Goal: Task Accomplishment & Management: Complete application form

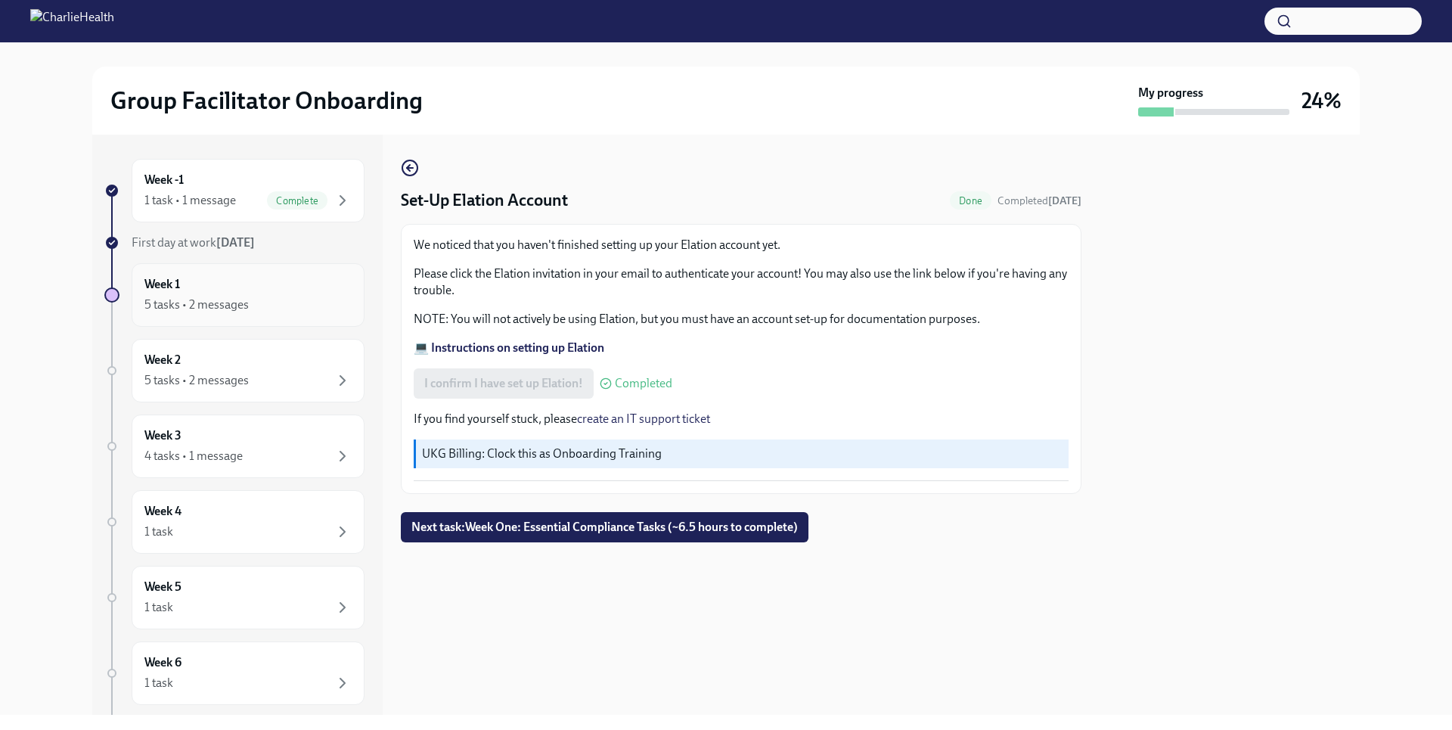
click at [223, 308] on div "5 tasks • 2 messages" at bounding box center [196, 304] width 104 height 17
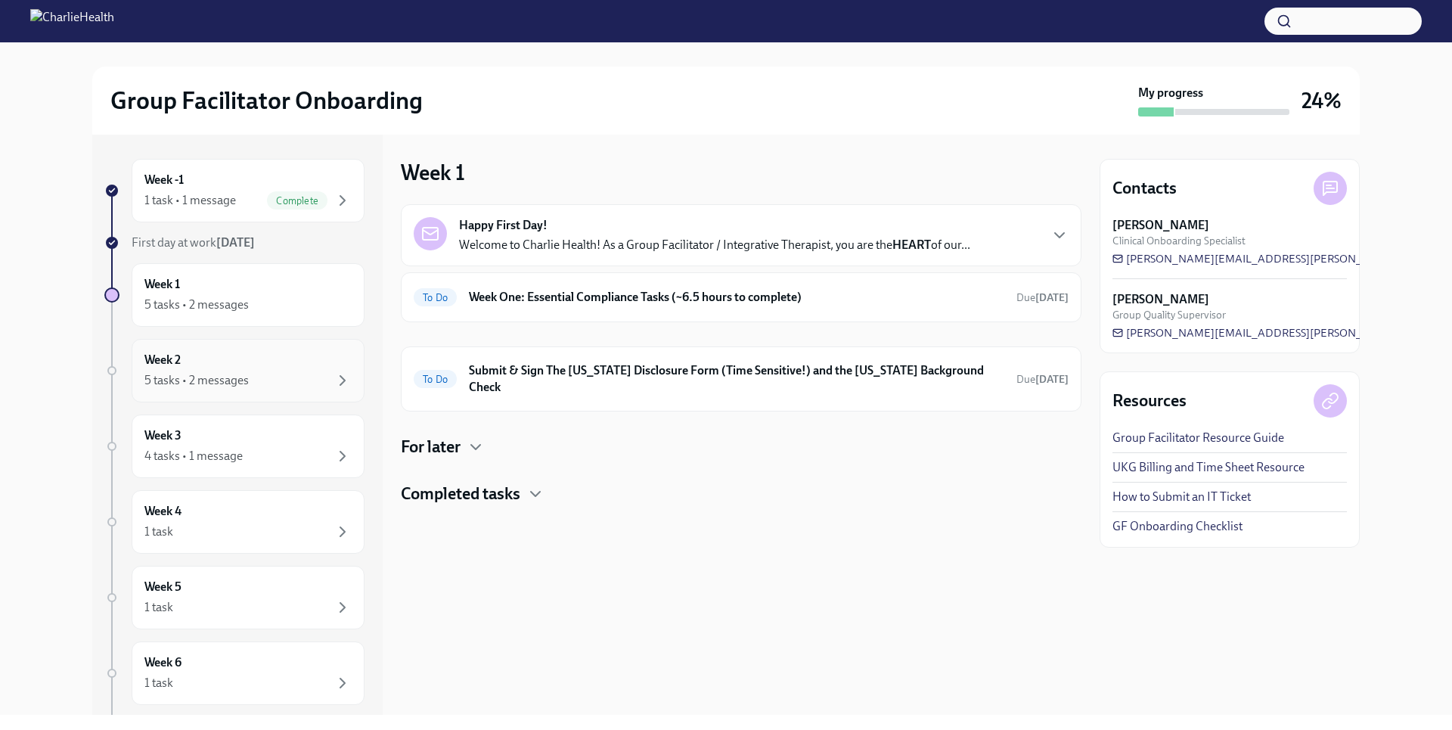
click at [230, 371] on div "5 tasks • 2 messages" at bounding box center [247, 380] width 207 height 18
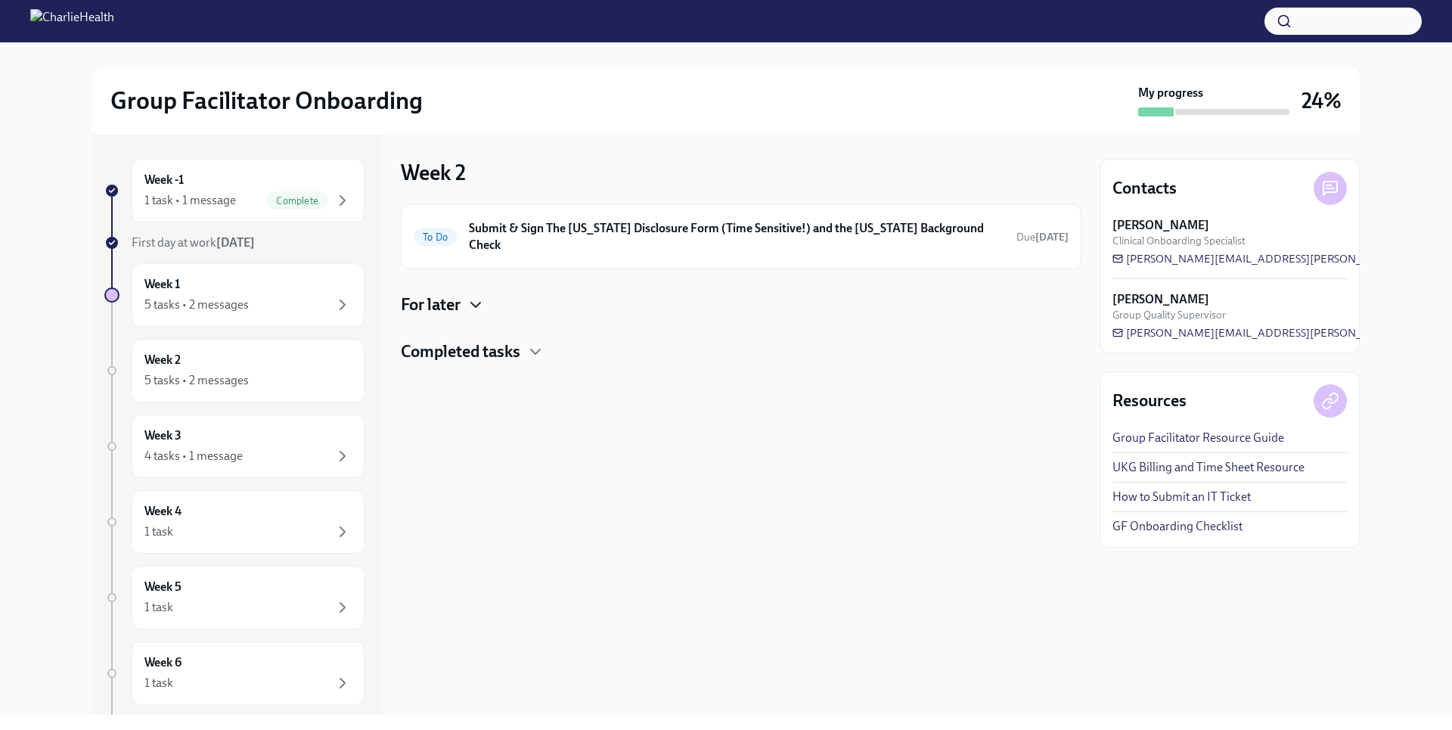
click at [471, 296] on icon "button" at bounding box center [475, 305] width 18 height 18
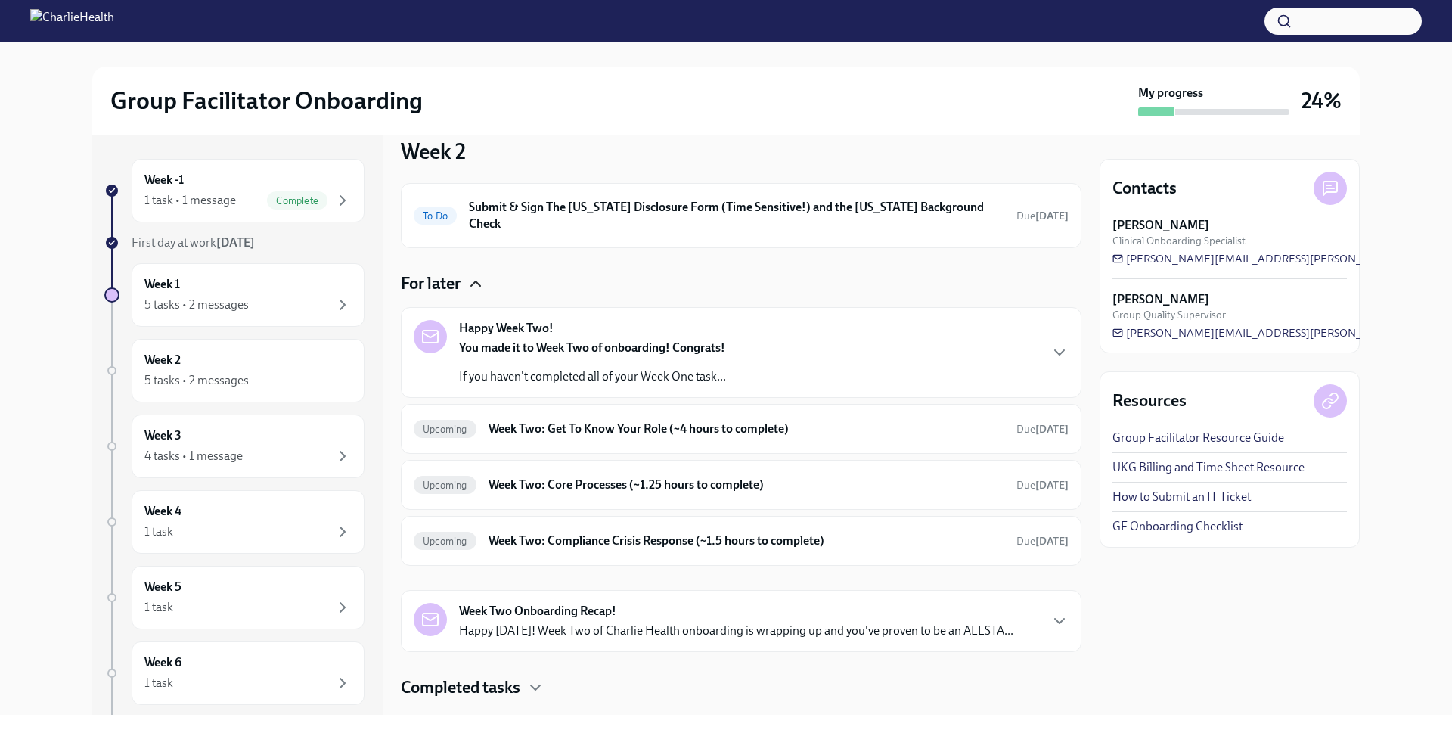
scroll to position [39, 0]
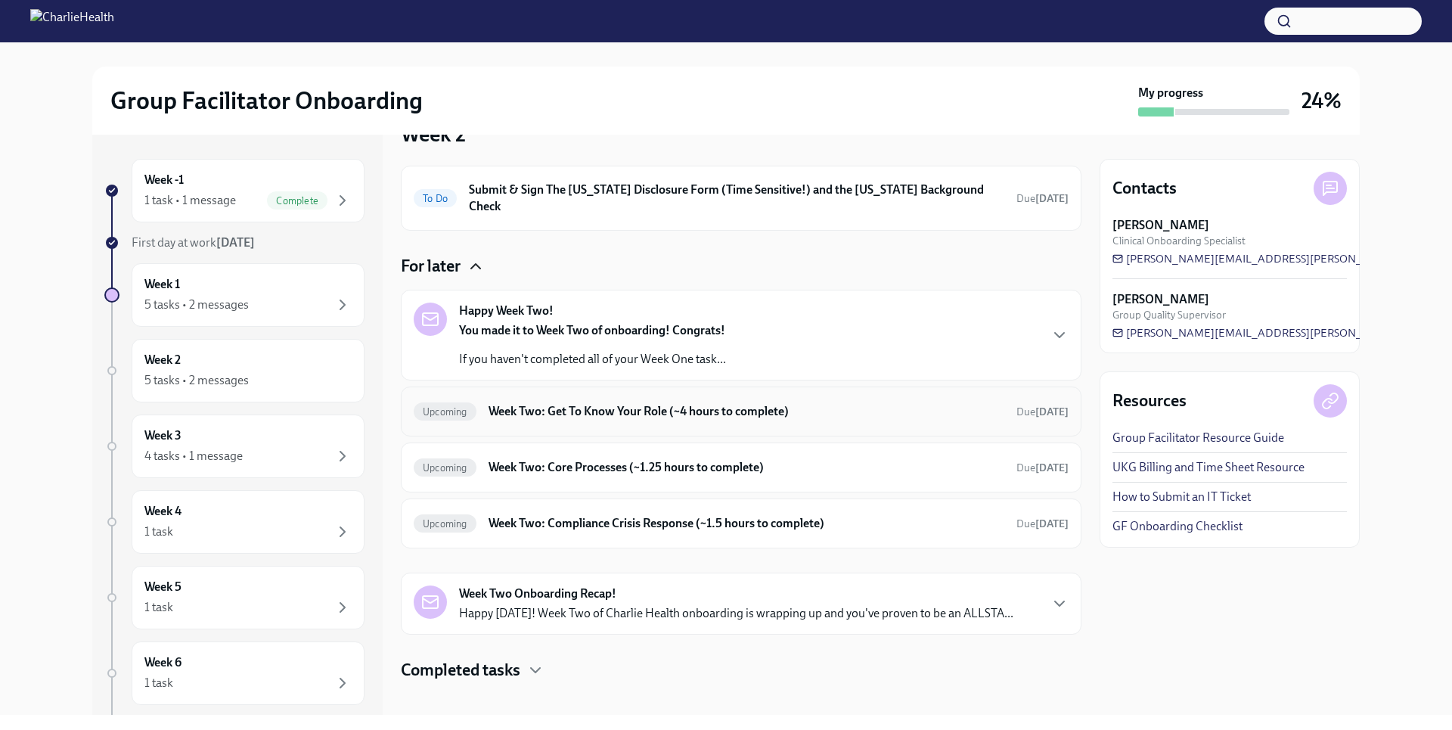
click at [597, 412] on div "Upcoming Week Two: Get To Know Your Role (~4 hours to complete) Due [DATE]" at bounding box center [741, 411] width 680 height 50
click at [599, 407] on div "Upcoming Week Two: Get To Know Your Role (~4 hours to complete) Due [DATE]" at bounding box center [741, 411] width 655 height 24
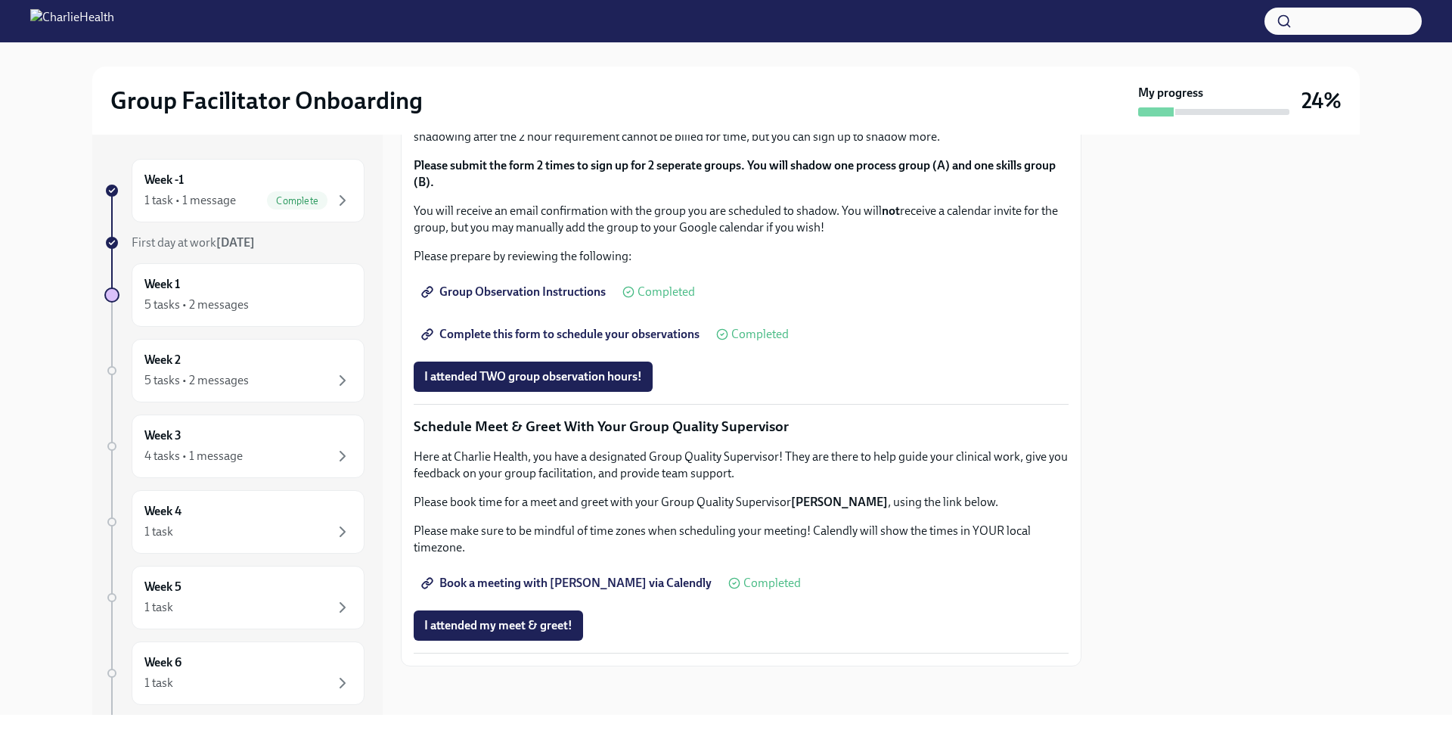
scroll to position [1280, 0]
click at [554, 621] on span "I attended my meet & greet!" at bounding box center [498, 625] width 148 height 15
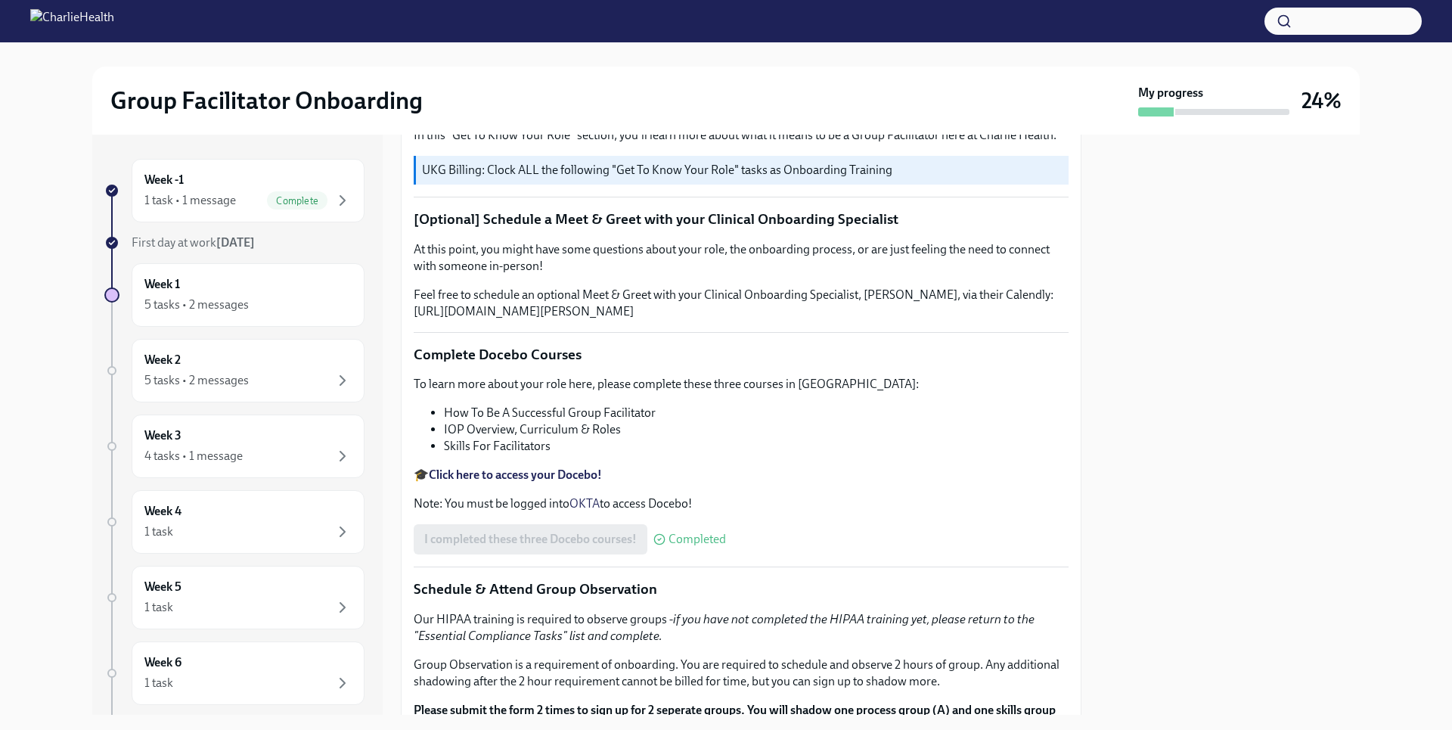
scroll to position [0, 0]
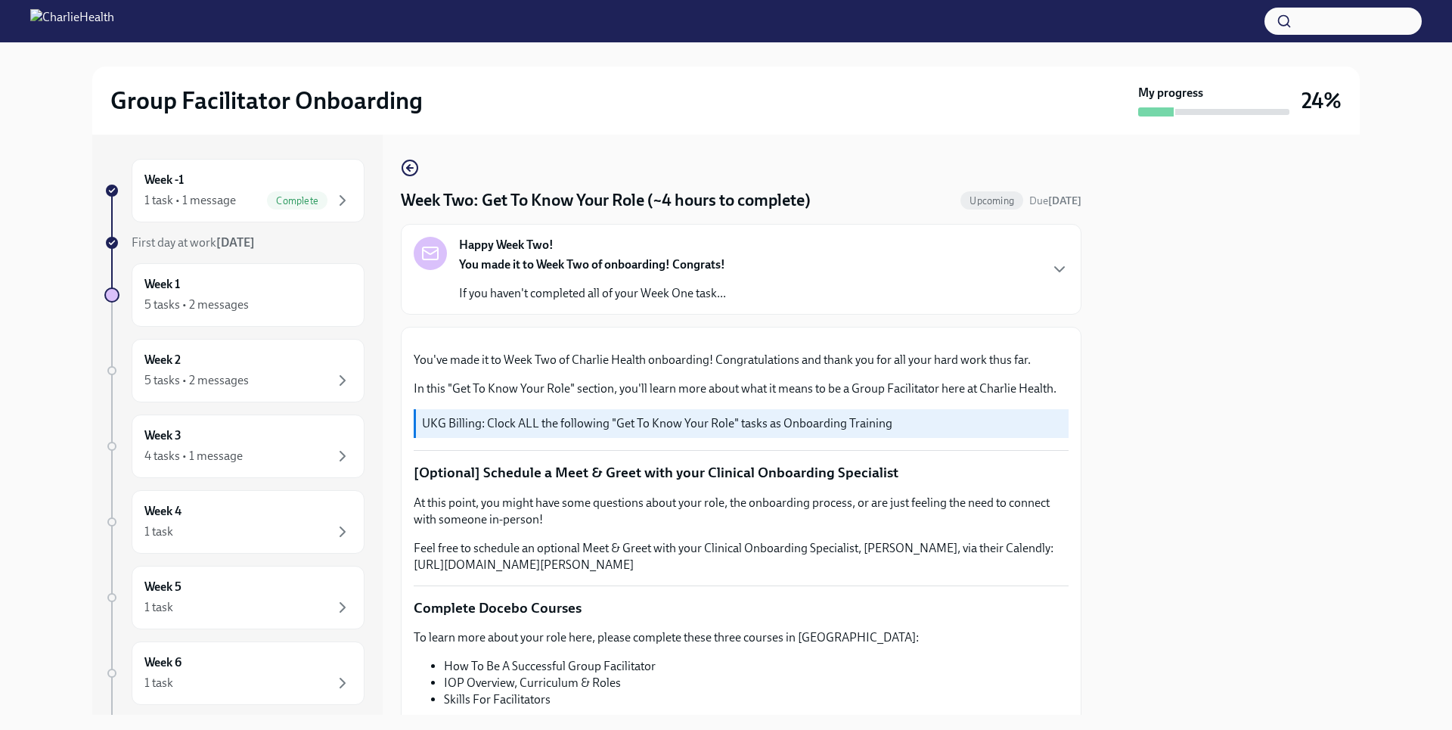
click at [558, 282] on div "You made it to Week Two of onboarding! Congrats! If you haven't completed all o…" at bounding box center [592, 278] width 267 height 45
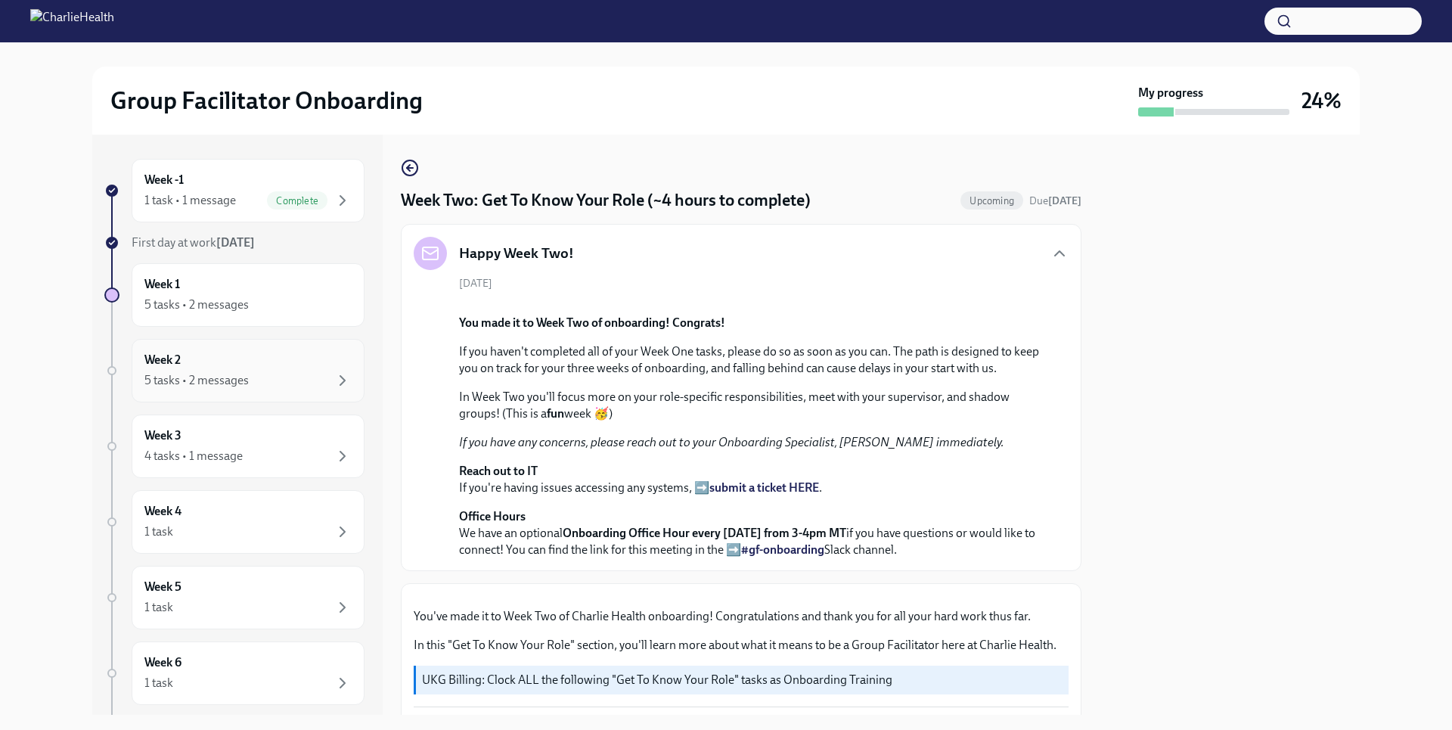
click at [221, 361] on div "Week 2 5 tasks • 2 messages" at bounding box center [247, 371] width 207 height 38
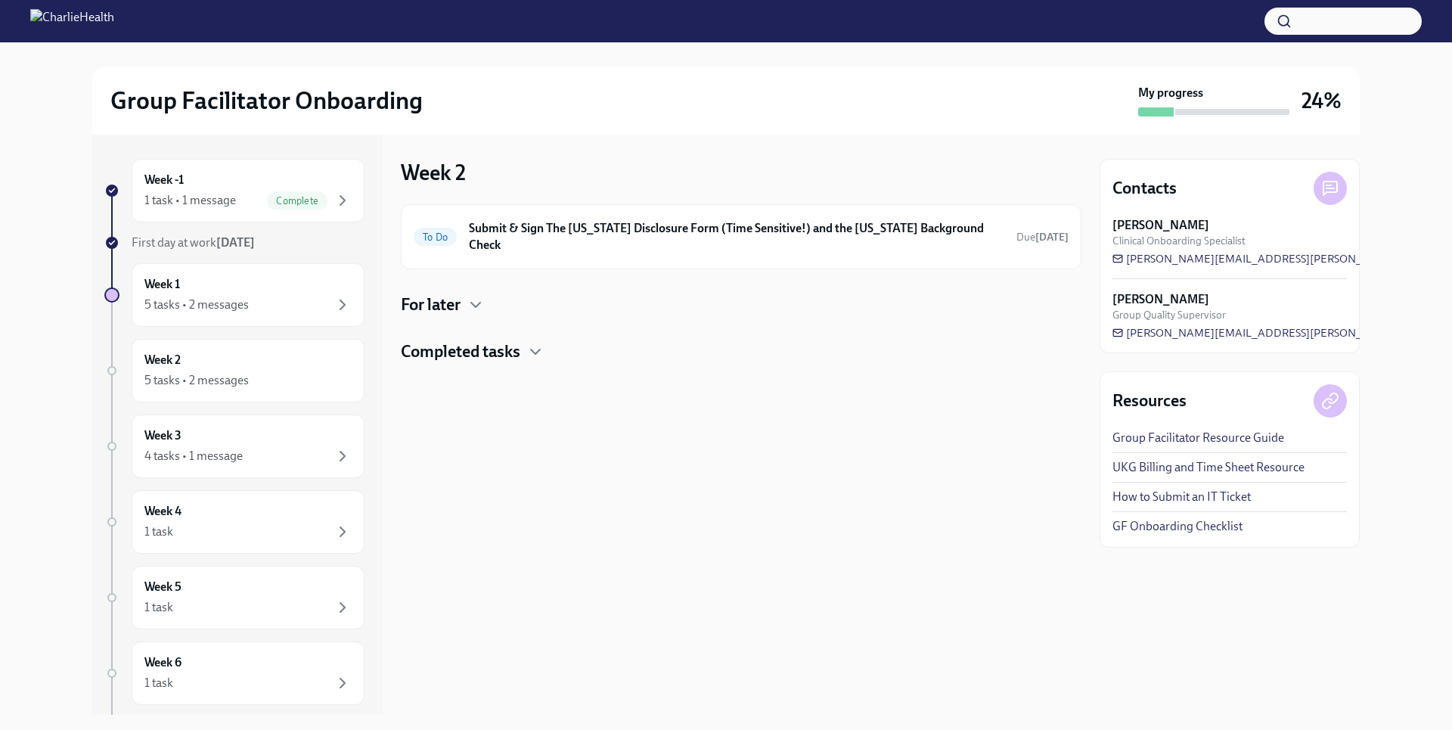
click at [467, 296] on div "For later" at bounding box center [741, 304] width 680 height 23
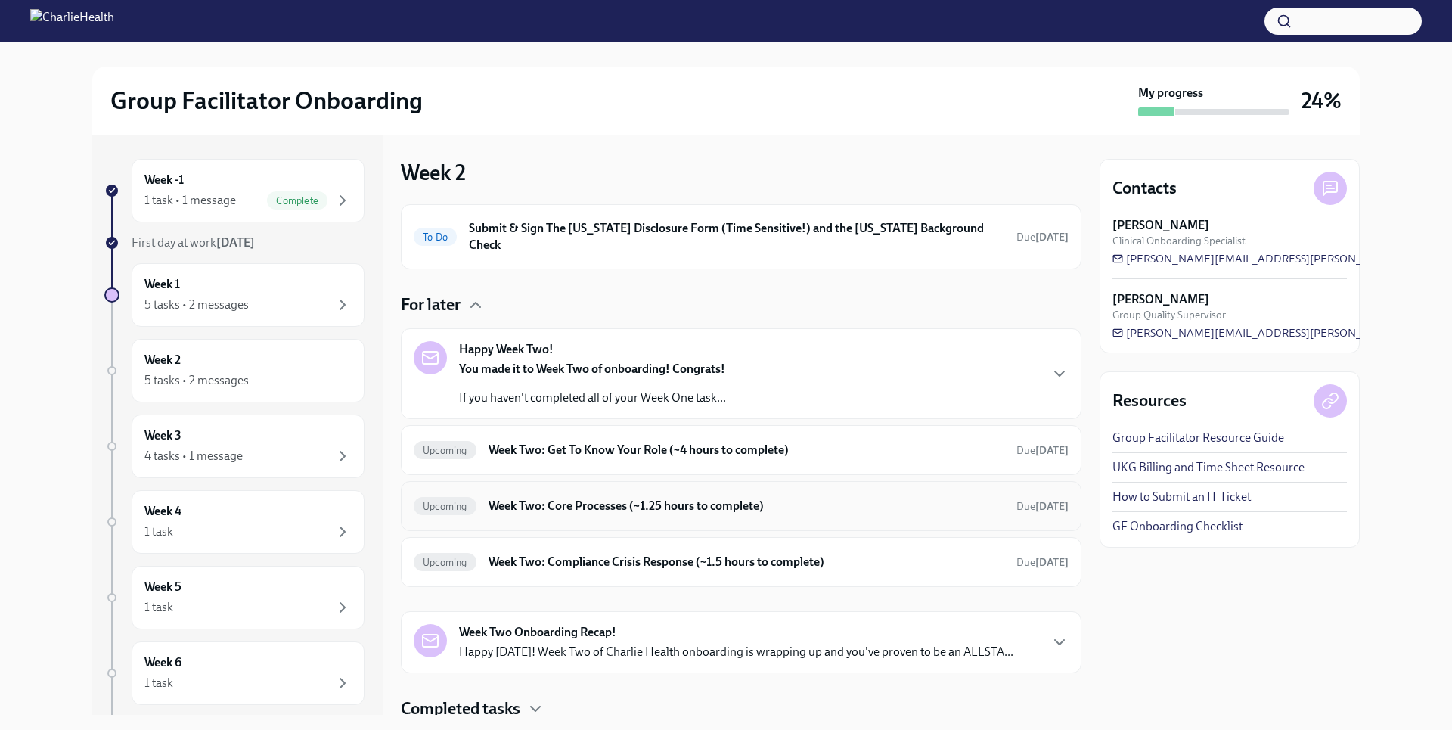
click at [627, 498] on h6 "Week Two: Core Processes (~1.25 hours to complete)" at bounding box center [746, 505] width 516 height 17
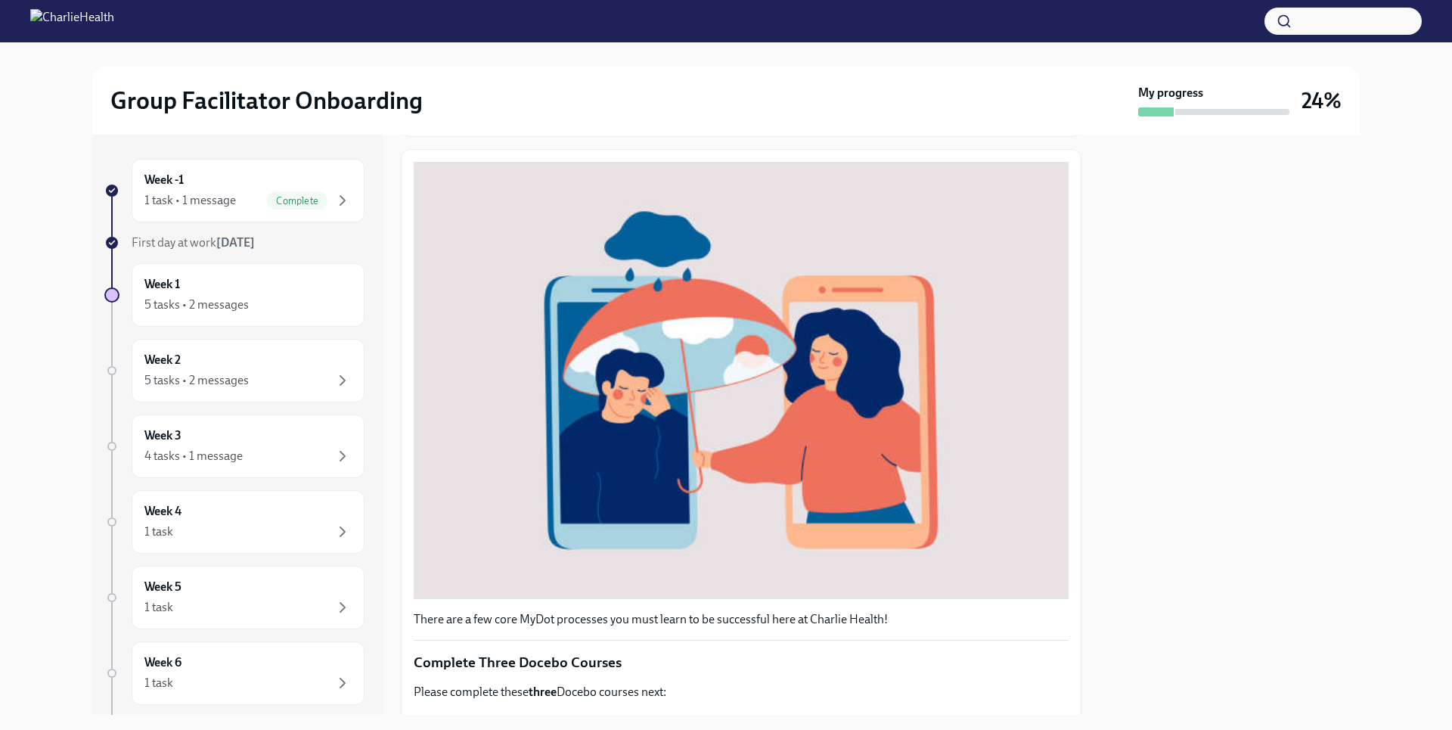
scroll to position [420, 0]
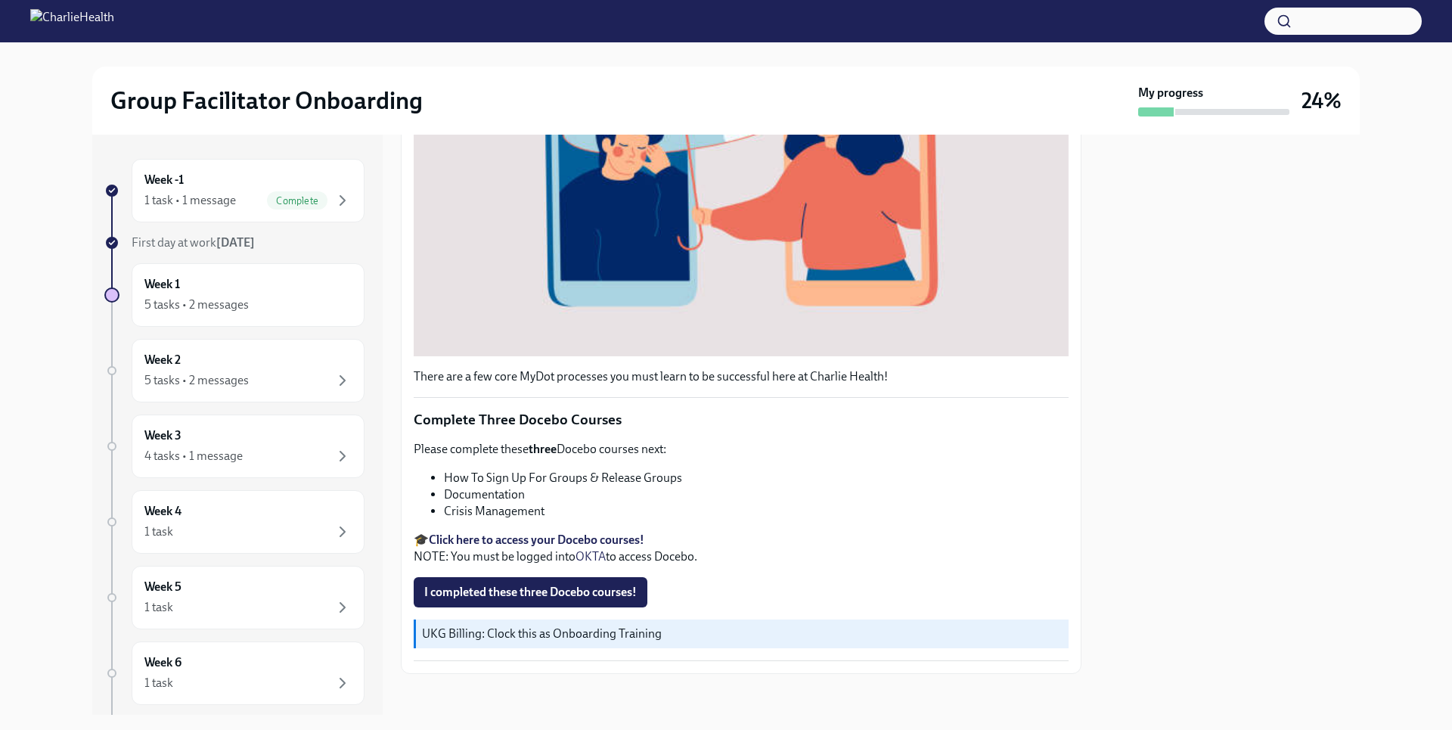
click at [495, 532] on strong "Click here to access your Docebo courses!" at bounding box center [536, 539] width 215 height 14
click at [497, 584] on span "I completed these three Docebo courses!" at bounding box center [530, 591] width 212 height 15
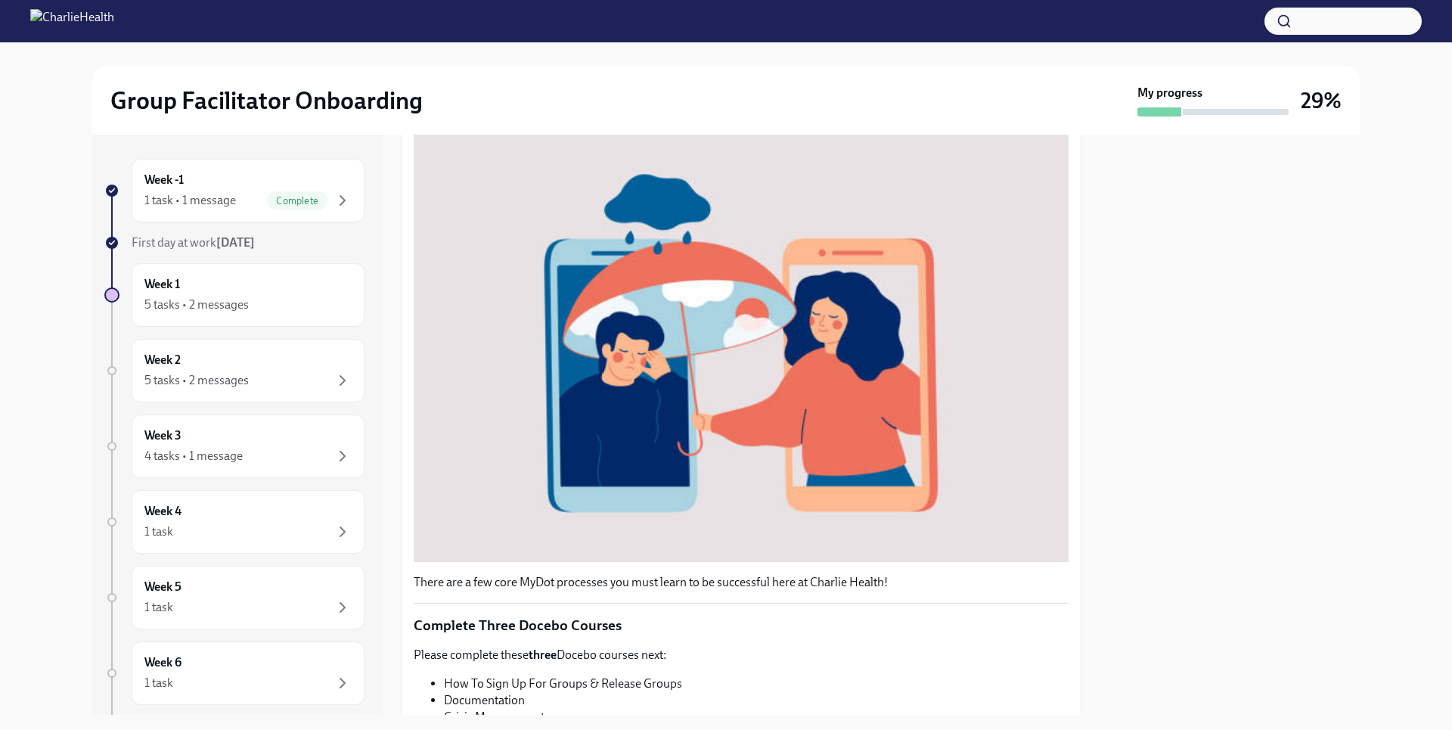
scroll to position [0, 0]
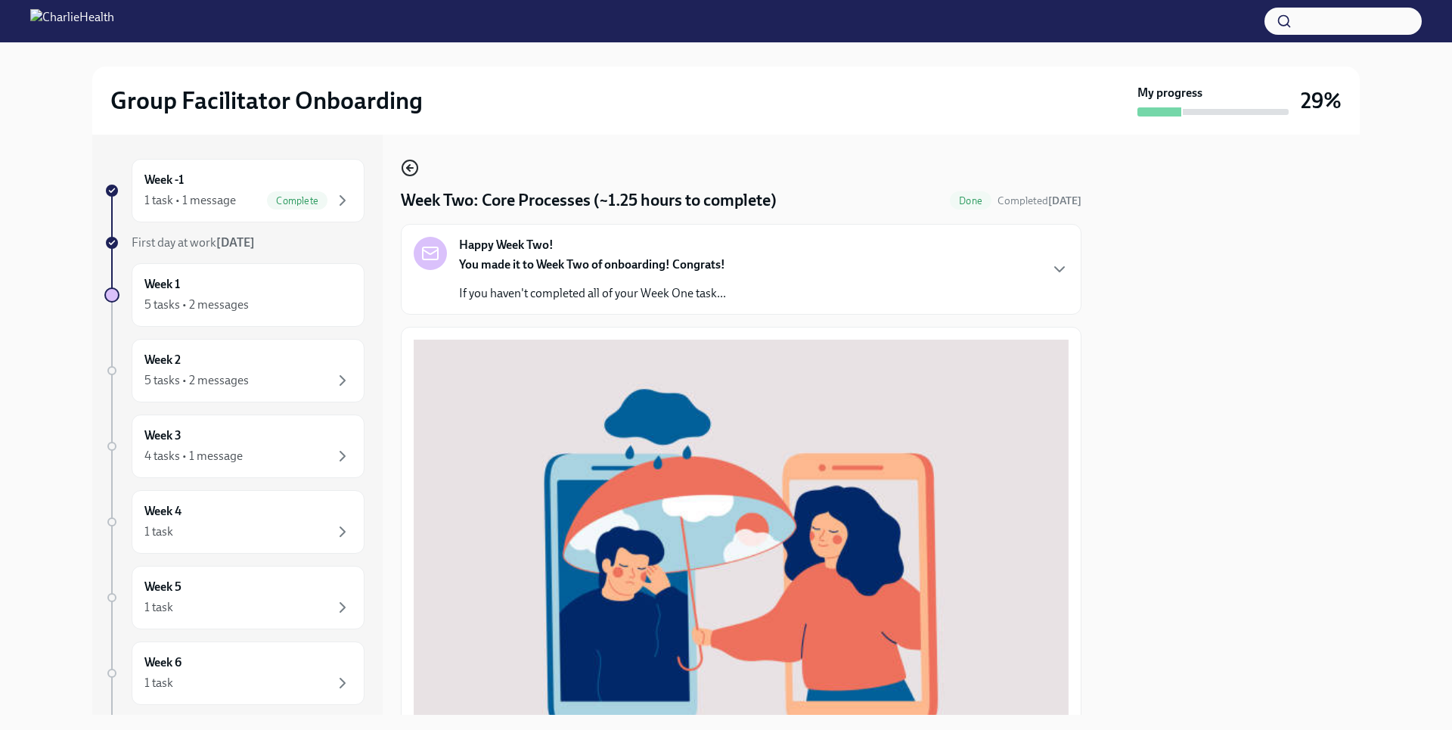
click at [413, 170] on icon "button" at bounding box center [410, 168] width 18 height 18
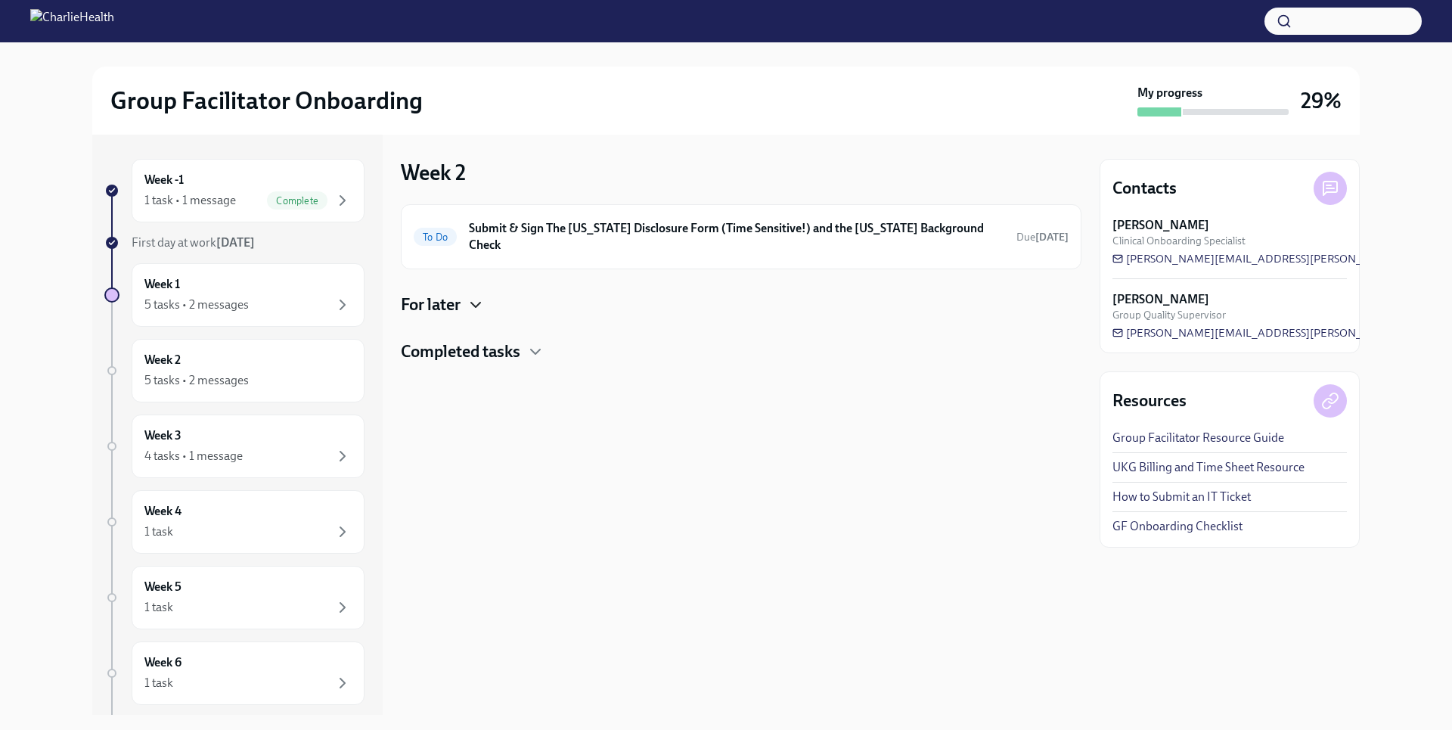
click at [468, 296] on icon "button" at bounding box center [475, 305] width 18 height 18
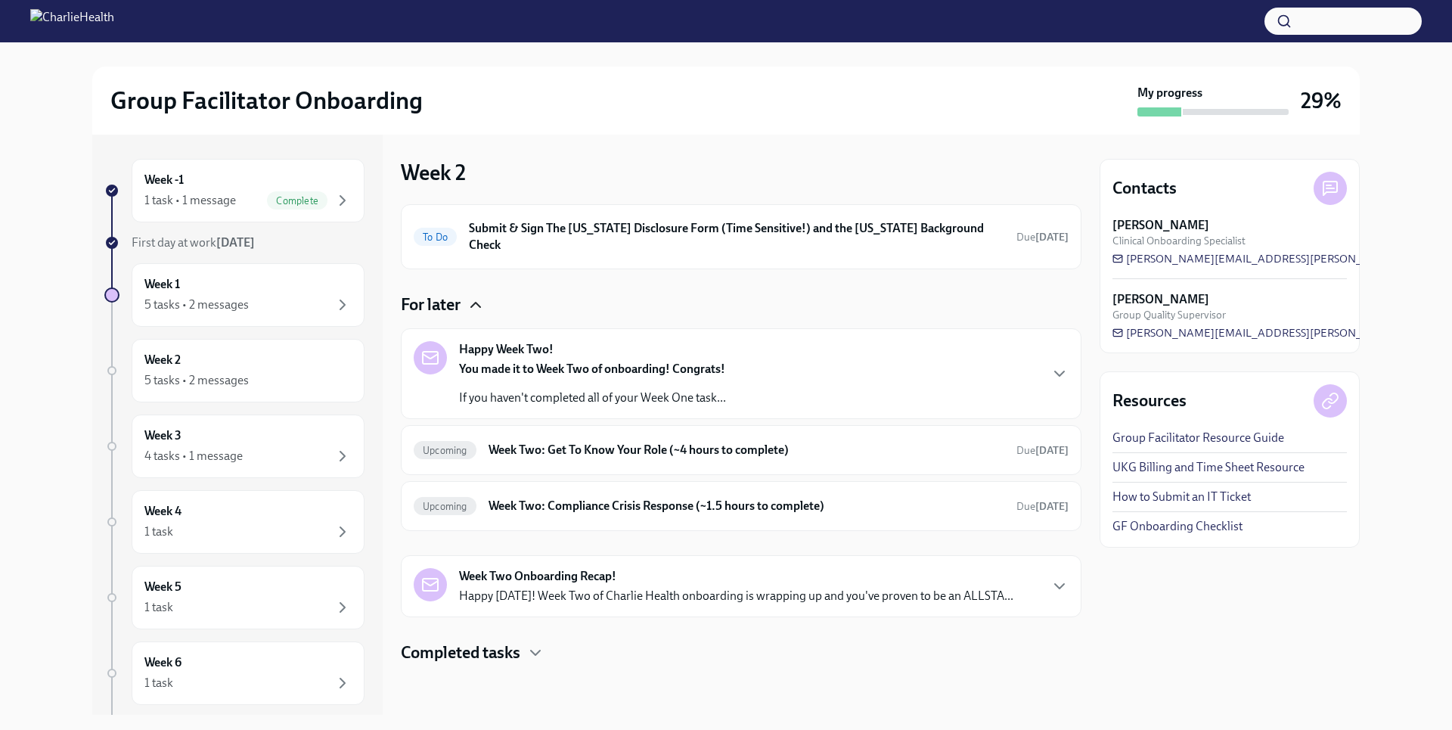
click at [497, 641] on h4 "Completed tasks" at bounding box center [460, 652] width 119 height 23
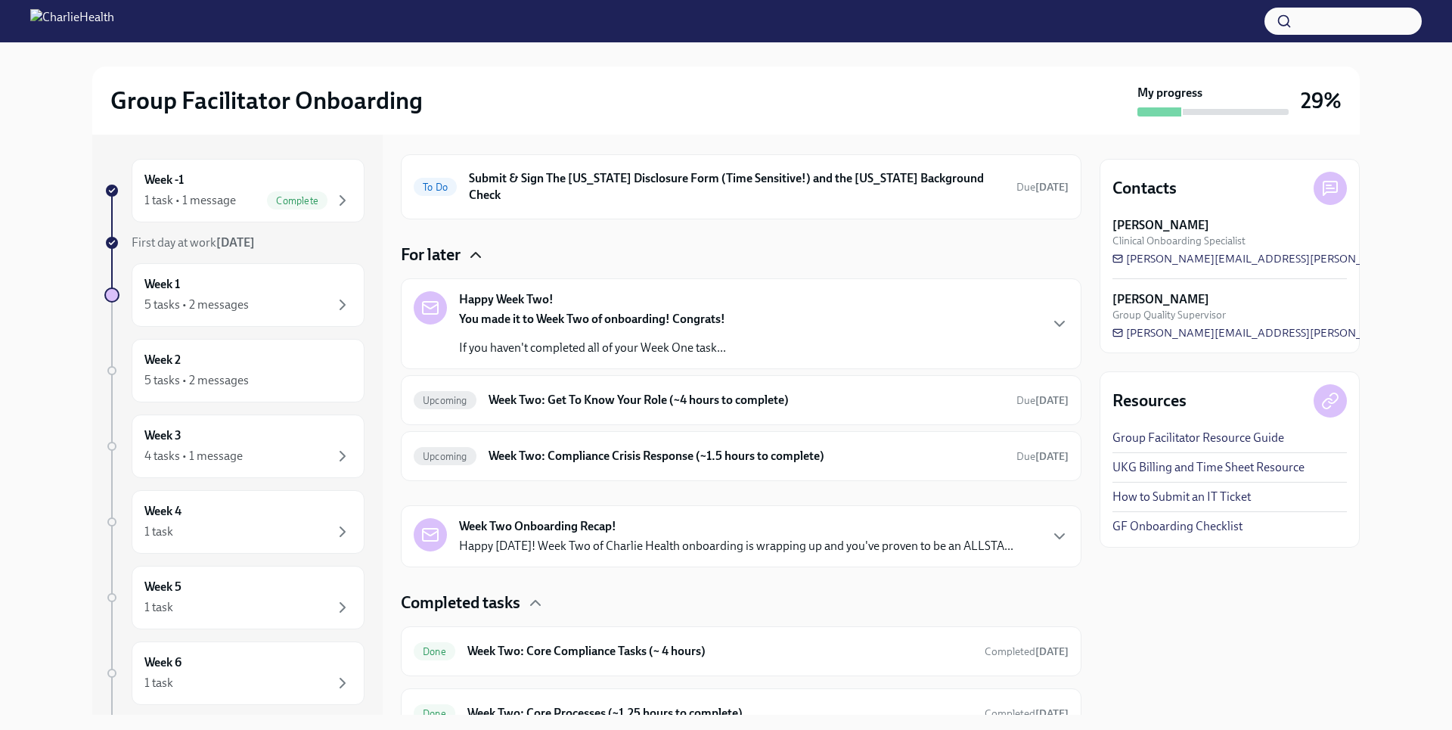
scroll to position [107, 0]
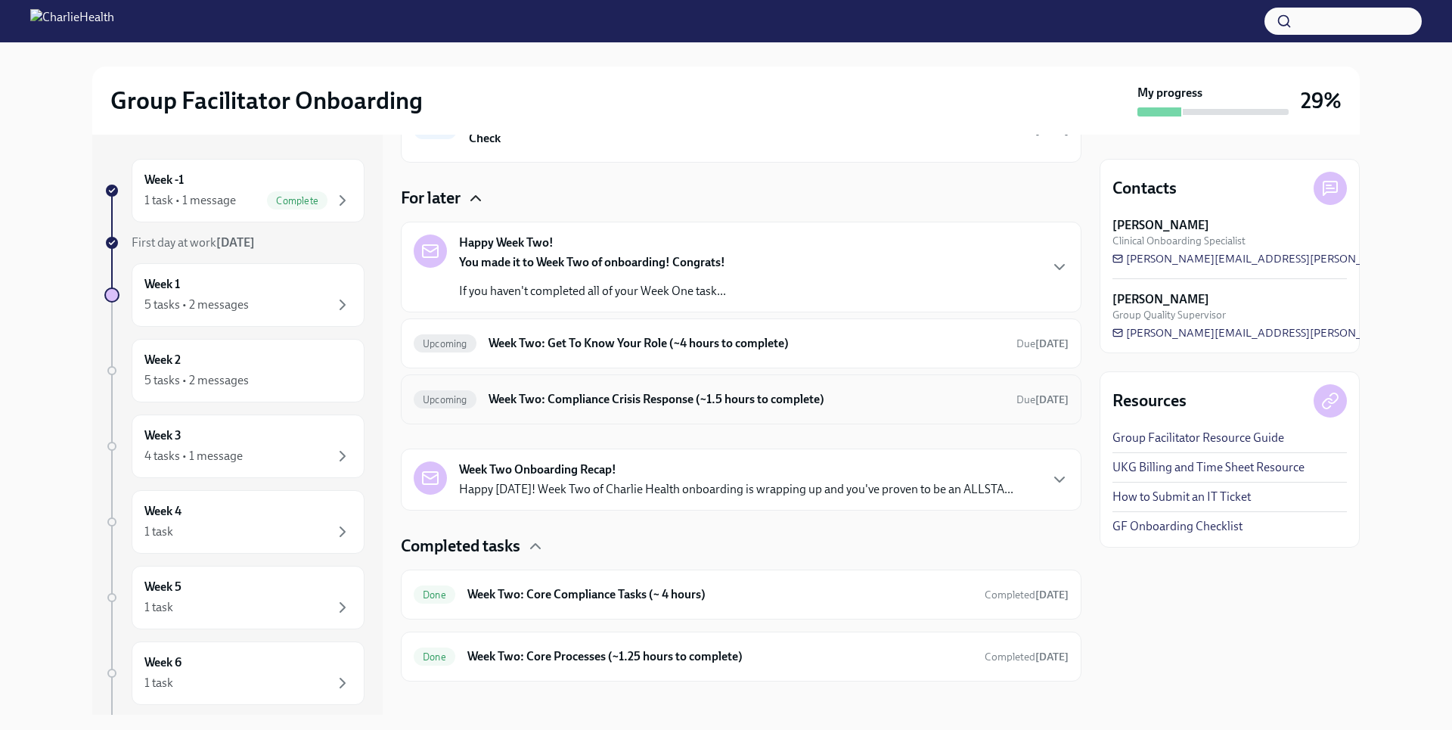
click at [576, 391] on h6 "Week Two: Compliance Crisis Response (~1.5 hours to complete)" at bounding box center [746, 399] width 516 height 17
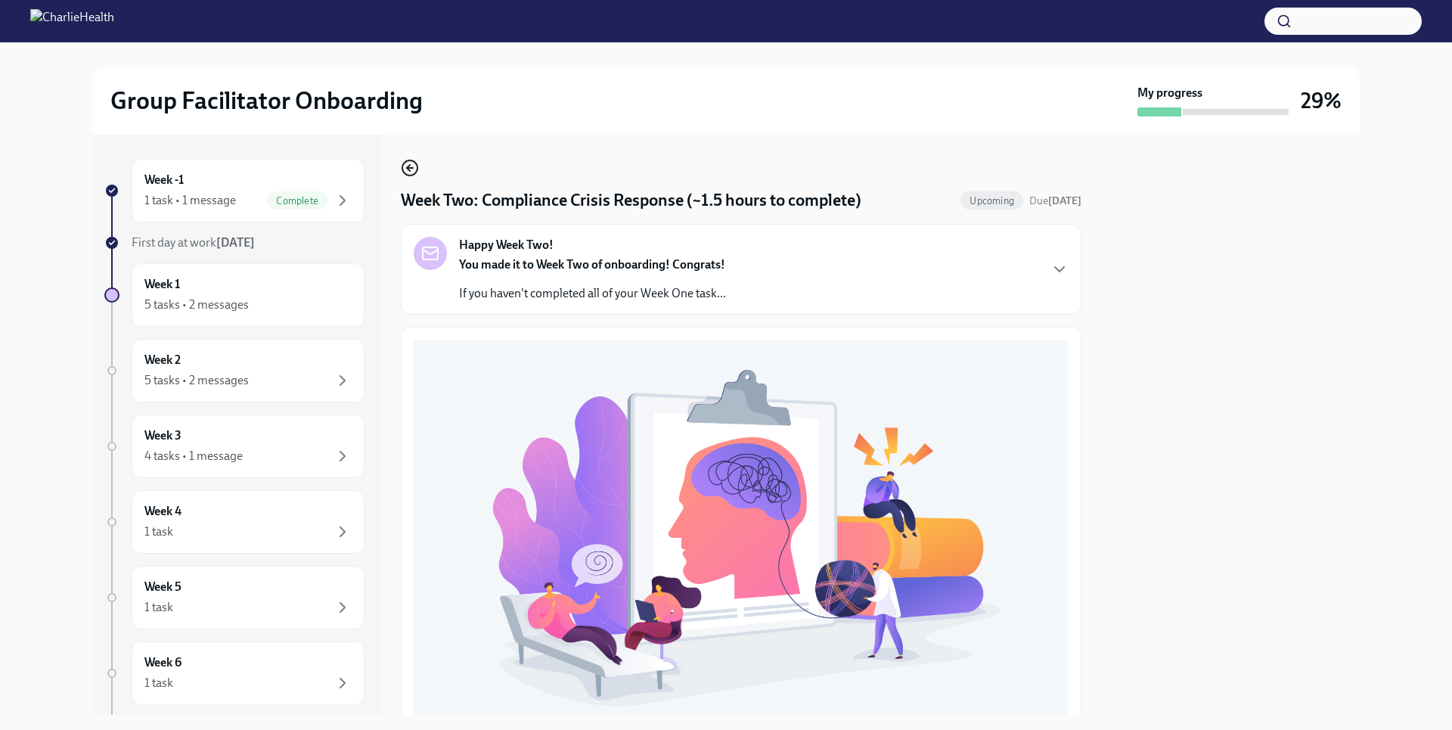
click at [411, 164] on icon "button" at bounding box center [410, 168] width 18 height 18
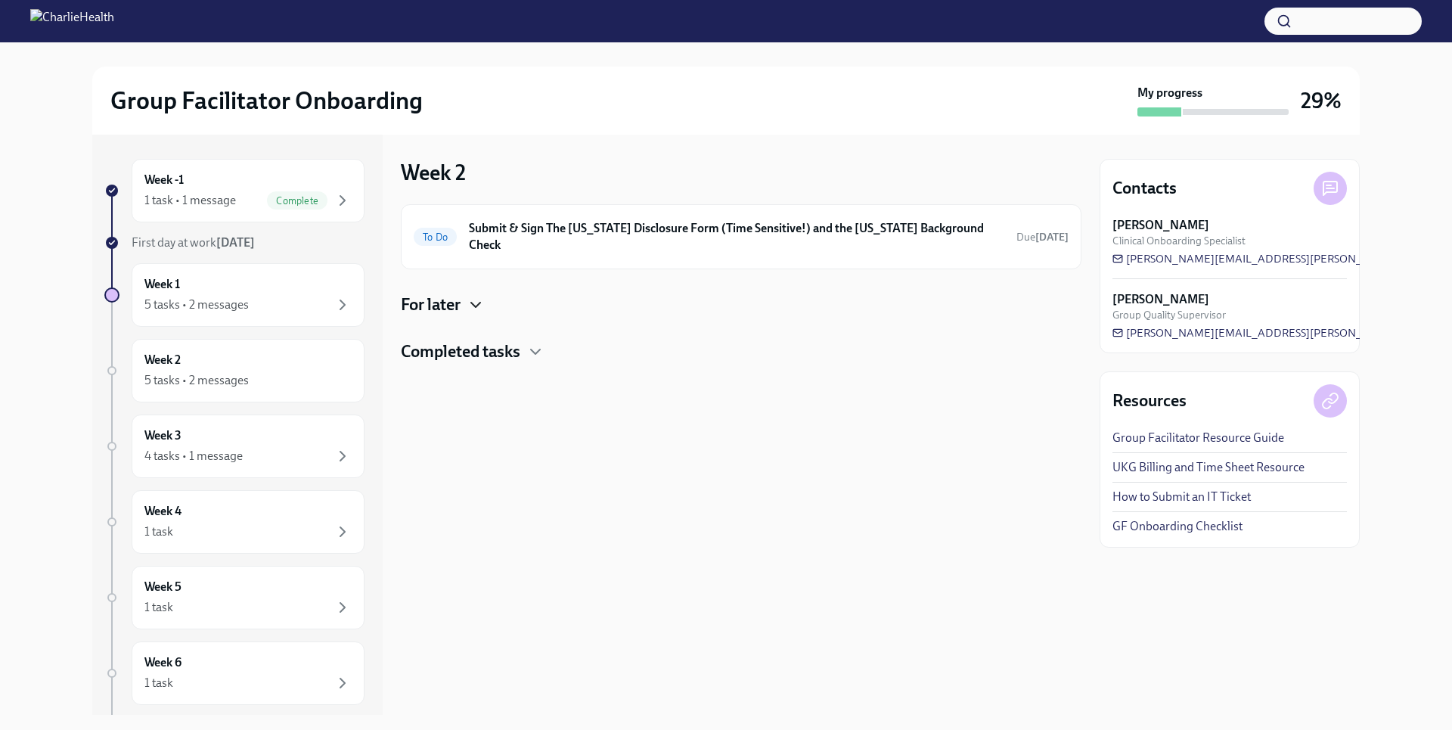
click at [468, 296] on icon "button" at bounding box center [475, 305] width 18 height 18
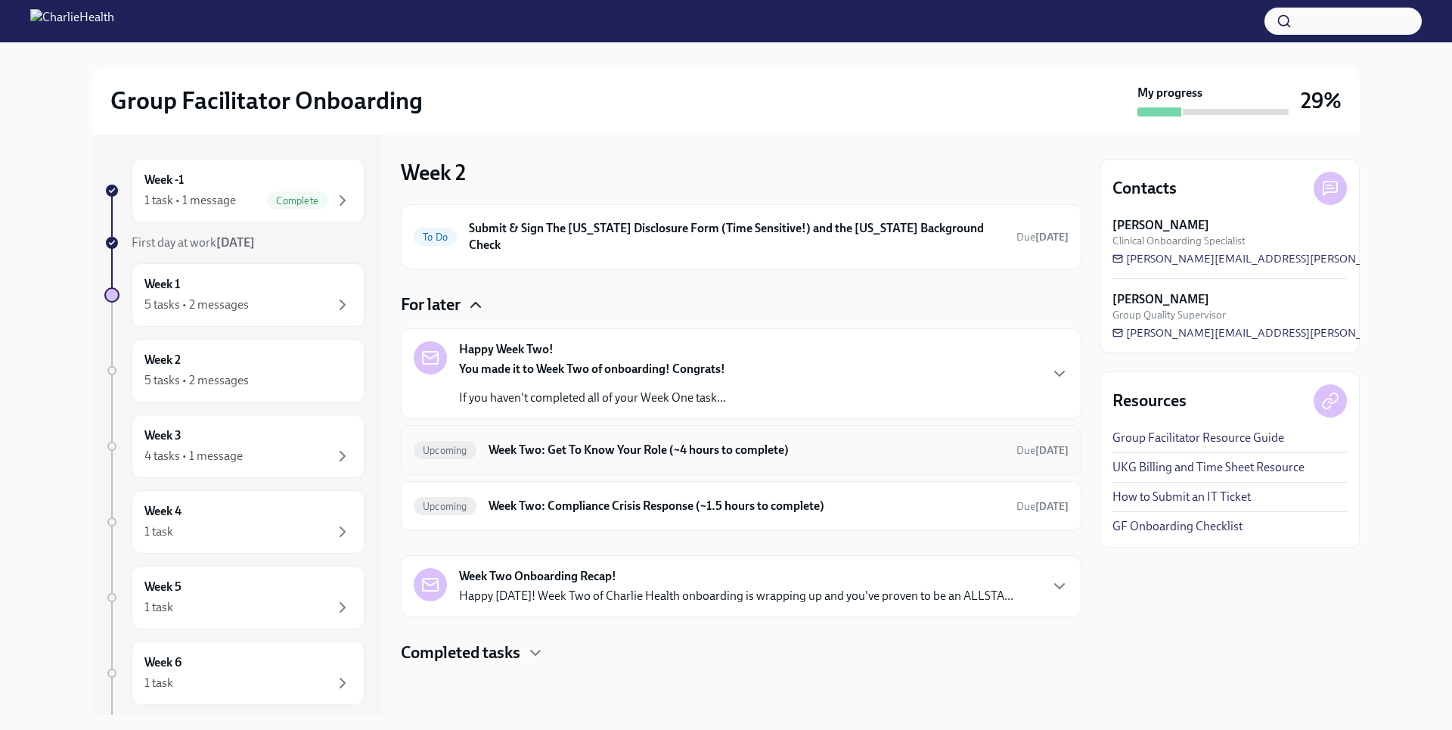
click at [640, 442] on h6 "Week Two: Get To Know Your Role (~4 hours to complete)" at bounding box center [746, 450] width 516 height 17
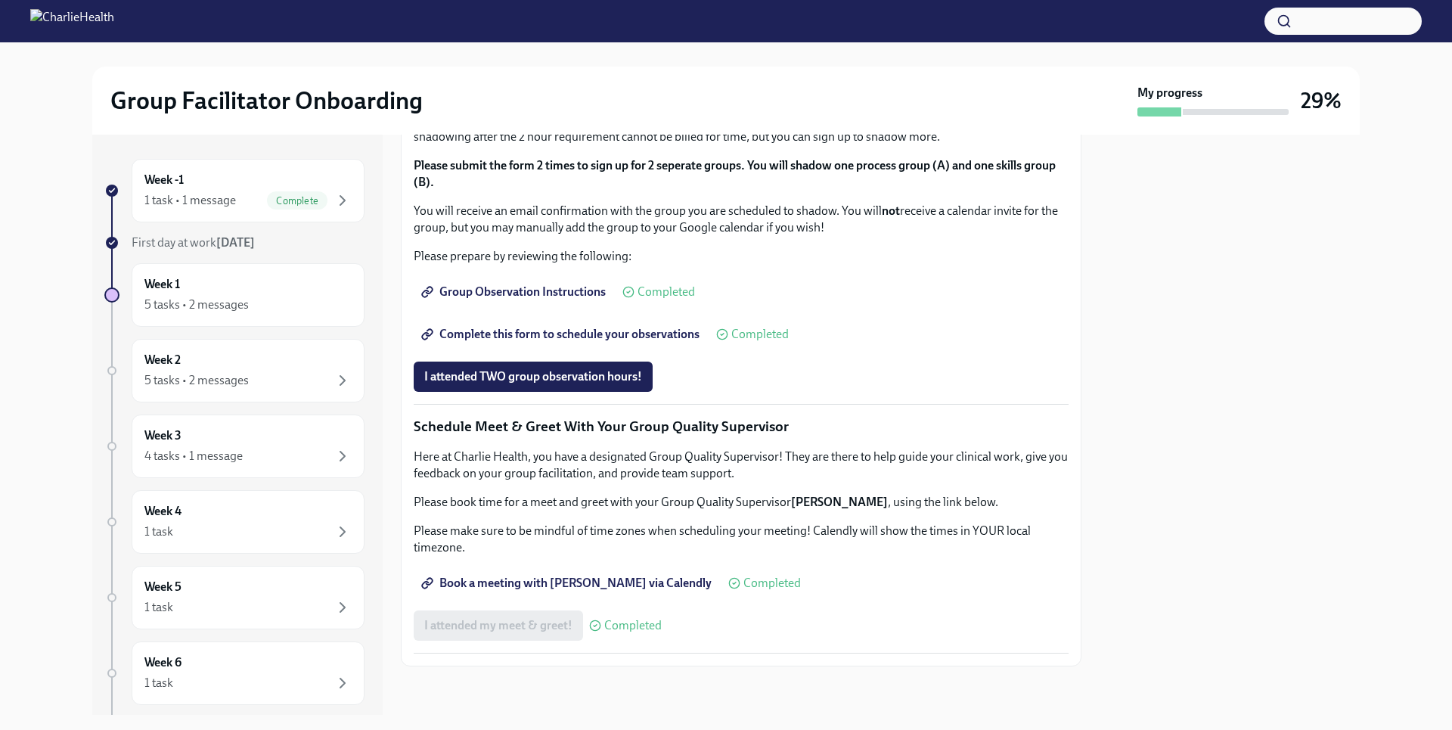
scroll to position [1053, 0]
click at [265, 380] on div "5 tasks • 2 messages" at bounding box center [247, 380] width 207 height 18
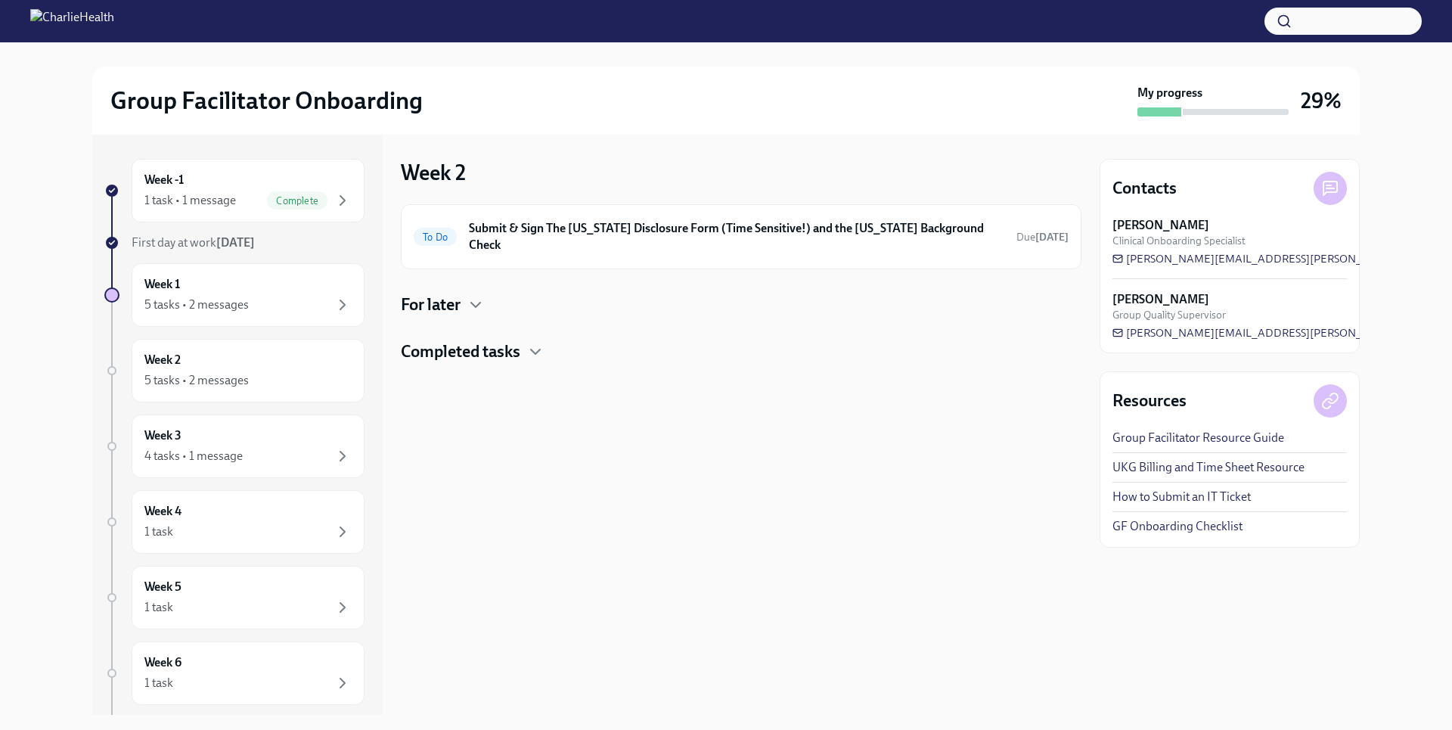
click at [460, 293] on h4 "For later" at bounding box center [431, 304] width 60 height 23
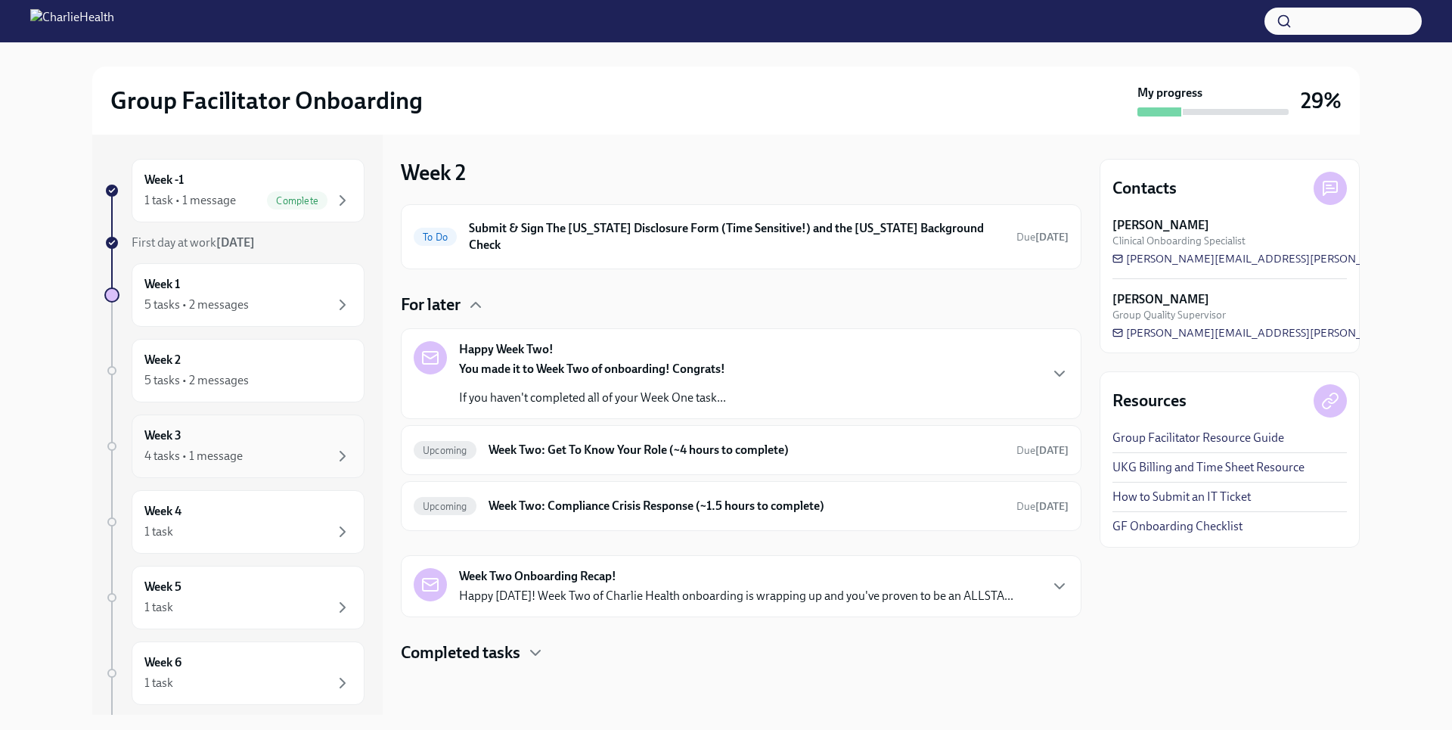
click at [284, 452] on div "4 tasks • 1 message" at bounding box center [247, 456] width 207 height 18
